Goal: Task Accomplishment & Management: Use online tool/utility

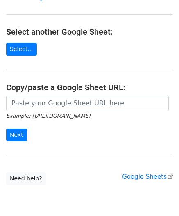
scroll to position [82, 0]
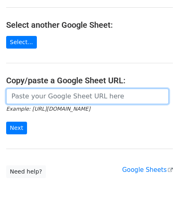
click at [42, 100] on input "url" at bounding box center [87, 97] width 162 height 16
paste input "[URL][DOMAIN_NAME]"
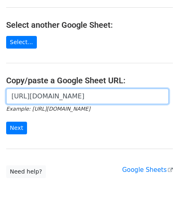
scroll to position [0, 176]
type input "[URL][DOMAIN_NAME]"
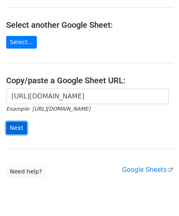
click at [16, 128] on input "Next" at bounding box center [16, 128] width 21 height 13
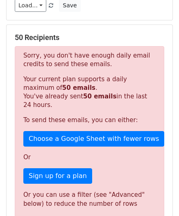
scroll to position [276, 0]
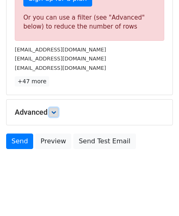
click at [55, 111] on icon at bounding box center [53, 112] width 5 height 5
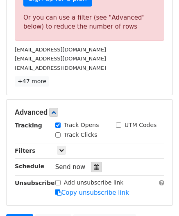
click at [94, 164] on icon at bounding box center [96, 167] width 5 height 6
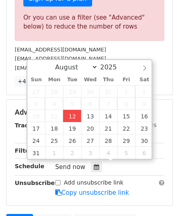
type input "2025-08-12 12:00"
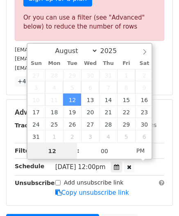
scroll to position [0, 0]
paste input "4"
type input "4"
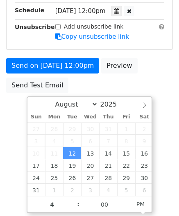
type input "2025-08-12 16:00"
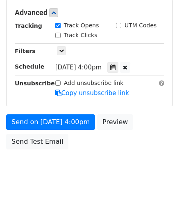
scroll to position [375, 0]
